Goal: Check status: Check status

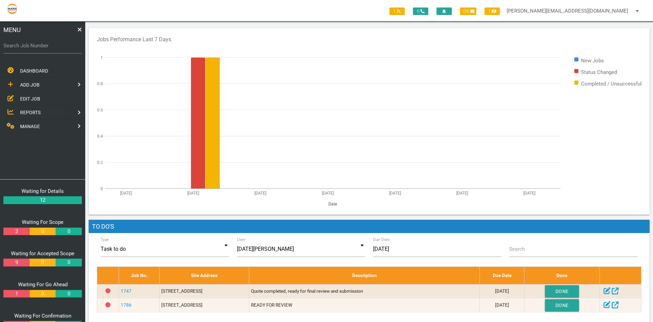
click at [24, 44] on label "Search Job Number" at bounding box center [42, 46] width 78 height 8
click at [24, 44] on input "Search Job Number" at bounding box center [42, 46] width 78 height 16
type input "1637"
